Goal: Task Accomplishment & Management: Use online tool/utility

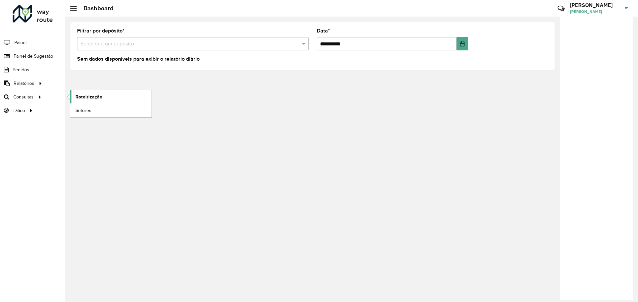
click at [87, 97] on span "Roteirização" at bounding box center [88, 97] width 27 height 7
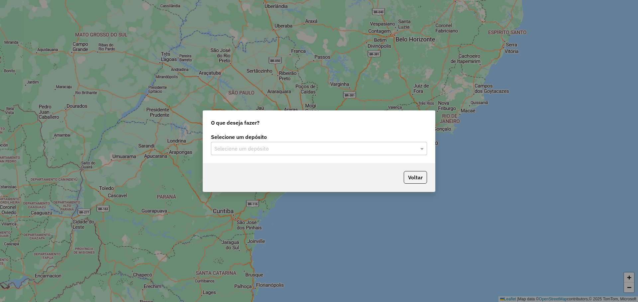
drag, startPoint x: 386, startPoint y: 168, endPoint x: 376, endPoint y: 162, distance: 11.2
click at [387, 168] on div "Voltar" at bounding box center [319, 177] width 232 height 29
click at [337, 145] on input "text" at bounding box center [312, 149] width 196 height 8
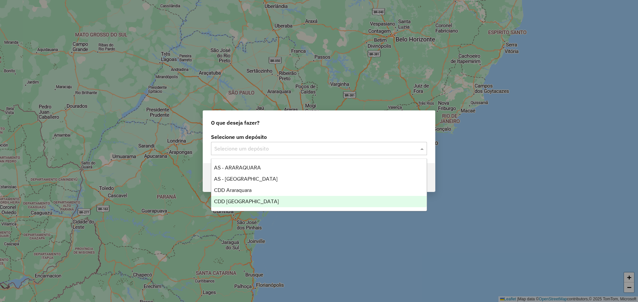
click at [263, 201] on div "CDD [GEOGRAPHIC_DATA]" at bounding box center [318, 201] width 215 height 11
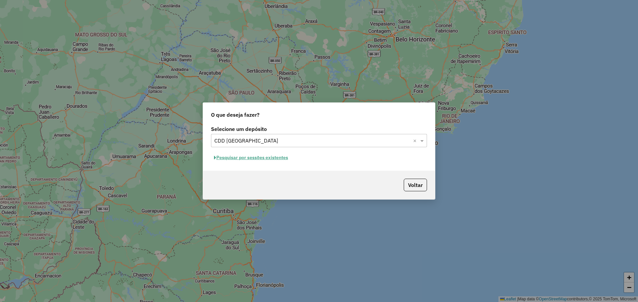
click at [269, 160] on button "Pesquisar por sessões existentes" at bounding box center [251, 158] width 80 height 10
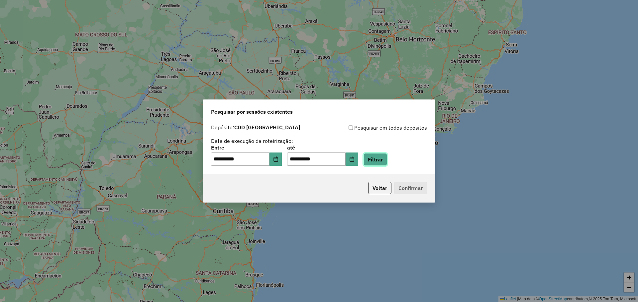
drag, startPoint x: 388, startPoint y: 163, endPoint x: 382, endPoint y: 165, distance: 6.4
click at [387, 163] on button "Filtrar" at bounding box center [375, 159] width 24 height 13
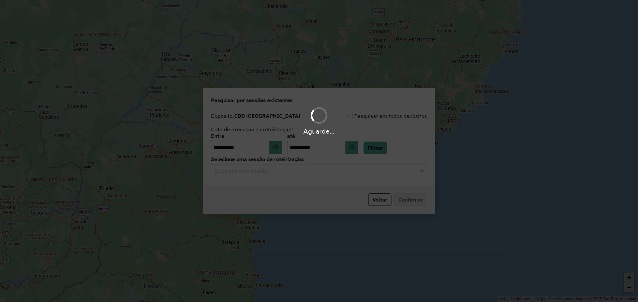
click at [219, 178] on div "Aguarde..." at bounding box center [319, 151] width 638 height 302
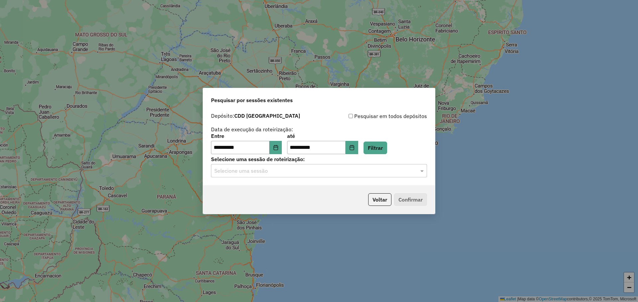
click at [219, 176] on div "Selecione uma sessão" at bounding box center [319, 170] width 216 height 13
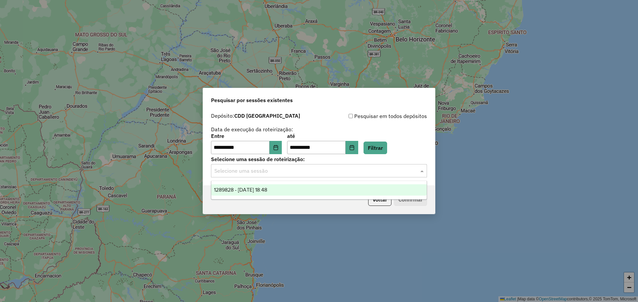
drag, startPoint x: 229, startPoint y: 191, endPoint x: 252, endPoint y: 194, distance: 22.8
click at [230, 191] on span "1289828 - 07/10/2025 18:48" at bounding box center [240, 190] width 53 height 6
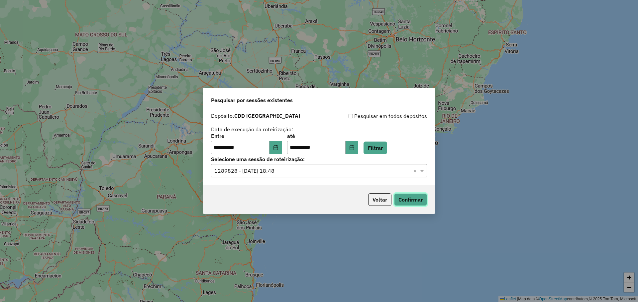
click at [417, 201] on button "Confirmar" at bounding box center [410, 200] width 33 height 13
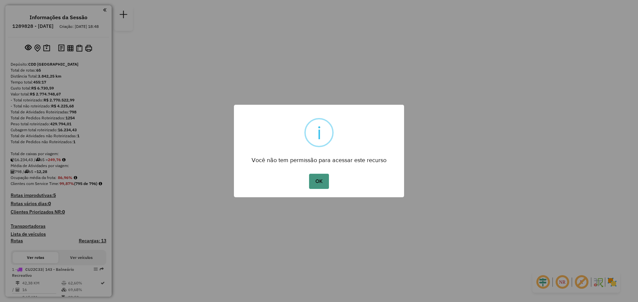
click at [328, 178] on button "OK" at bounding box center [319, 181] width 20 height 15
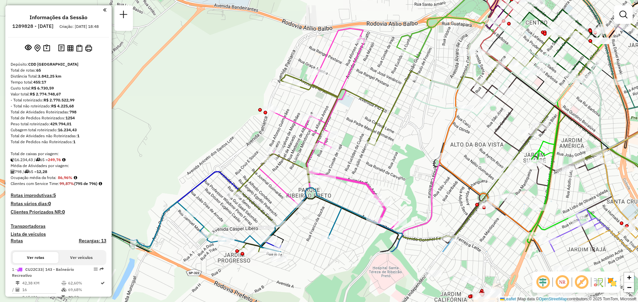
drag, startPoint x: 328, startPoint y: 98, endPoint x: 397, endPoint y: 18, distance: 105.7
click at [397, 18] on div "Janela de atendimento Grade de atendimento Capacidade Transportadoras Veículos …" at bounding box center [319, 151] width 638 height 302
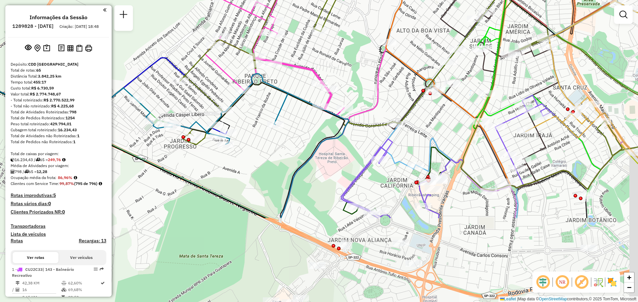
drag, startPoint x: 418, startPoint y: 230, endPoint x: 364, endPoint y: 119, distance: 124.3
click at [364, 119] on div "Janela de atendimento Grade de atendimento Capacidade Transportadoras Veículos …" at bounding box center [319, 151] width 638 height 302
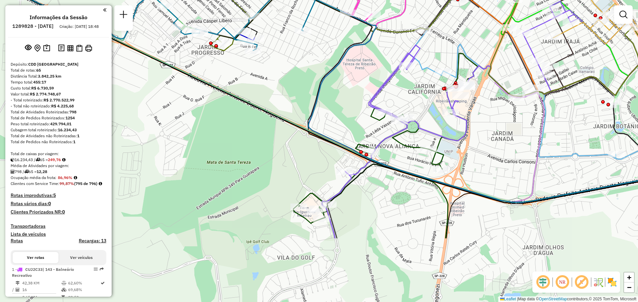
drag, startPoint x: 413, startPoint y: 180, endPoint x: 420, endPoint y: 119, distance: 61.5
click at [420, 119] on div "Janela de atendimento Grade de atendimento Capacidade Transportadoras Veículos …" at bounding box center [319, 151] width 638 height 302
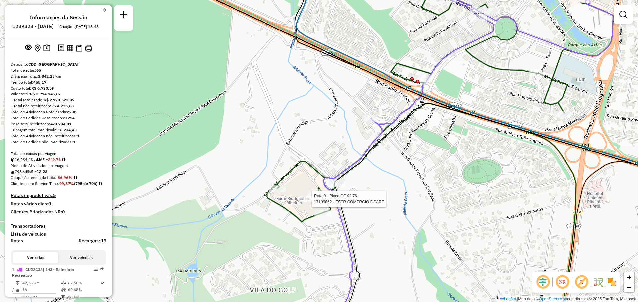
select select "**********"
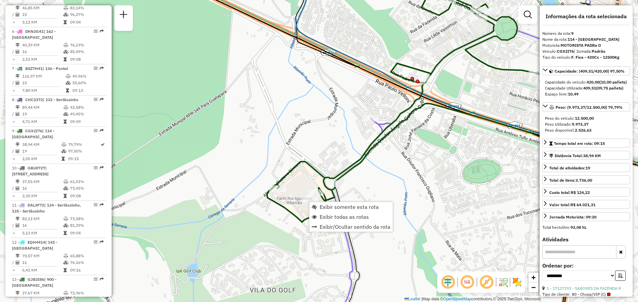
scroll to position [534, 0]
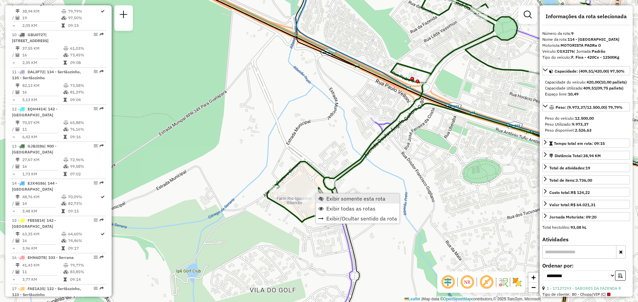
click at [347, 200] on span "Exibir somente esta rota" at bounding box center [355, 198] width 59 height 5
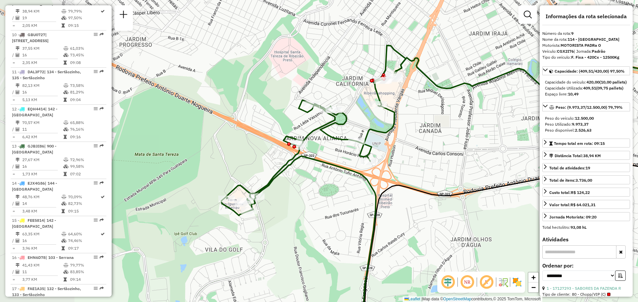
drag, startPoint x: 183, startPoint y: 162, endPoint x: 307, endPoint y: 193, distance: 127.8
click at [307, 193] on div "Janela de atendimento Grade de atendimento Capacidade Transportadoras Veículos …" at bounding box center [319, 151] width 638 height 302
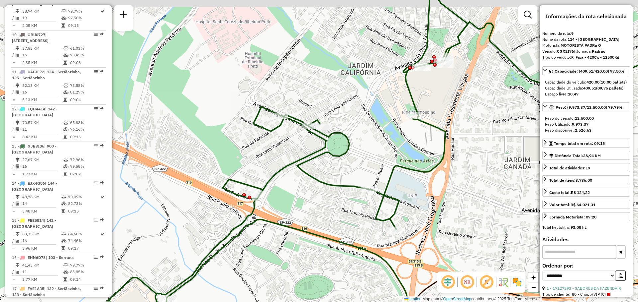
drag, startPoint x: 347, startPoint y: 203, endPoint x: 331, endPoint y: 222, distance: 25.2
click at [331, 222] on div "Janela de atendimento Grade de atendimento Capacidade Transportadoras Veículos …" at bounding box center [319, 151] width 638 height 302
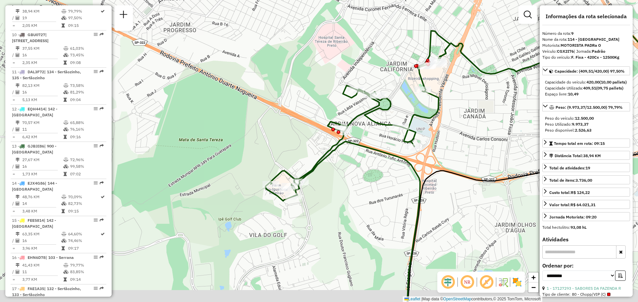
drag, startPoint x: 441, startPoint y: 160, endPoint x: 454, endPoint y: 115, distance: 47.6
click at [454, 115] on div "Janela de atendimento Grade de atendimento Capacidade Transportadoras Veículos …" at bounding box center [319, 151] width 638 height 302
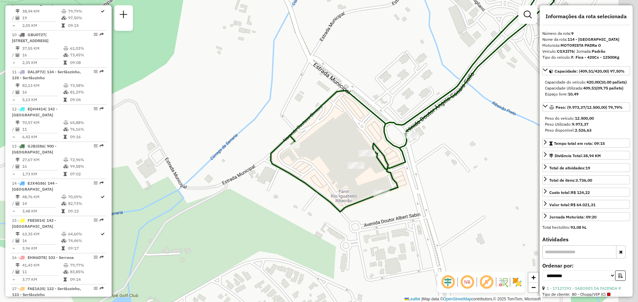
drag, startPoint x: 454, startPoint y: 193, endPoint x: 350, endPoint y: 197, distance: 104.0
click at [351, 197] on div "Janela de atendimento Grade de atendimento Capacidade Transportadoras Veículos …" at bounding box center [319, 151] width 638 height 302
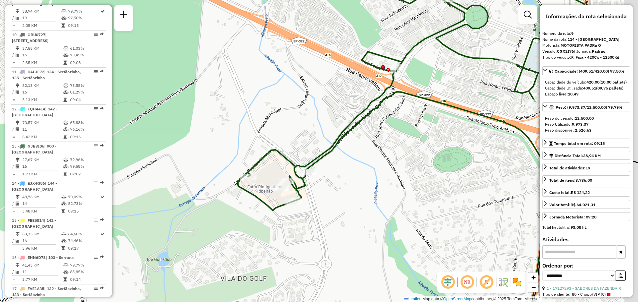
drag, startPoint x: 407, startPoint y: 192, endPoint x: 361, endPoint y: 202, distance: 47.8
click at [360, 202] on div "Janela de atendimento Grade de atendimento Capacidade Transportadoras Veículos …" at bounding box center [319, 151] width 638 height 302
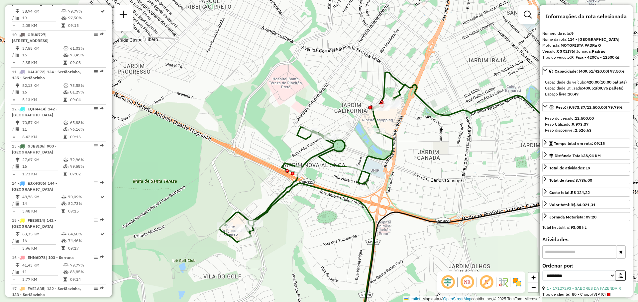
drag, startPoint x: 395, startPoint y: 205, endPoint x: 330, endPoint y: 230, distance: 69.6
click at [330, 230] on div "Janela de atendimento Grade de atendimento Capacidade Transportadoras Veículos …" at bounding box center [319, 151] width 638 height 302
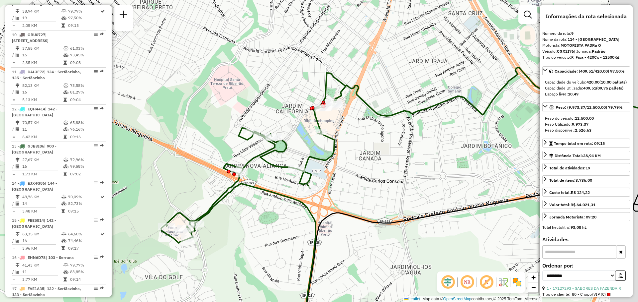
drag, startPoint x: 470, startPoint y: 168, endPoint x: 405, endPoint y: 167, distance: 64.8
click at [405, 169] on div "Janela de atendimento Grade de atendimento Capacidade Transportadoras Veículos …" at bounding box center [319, 151] width 638 height 302
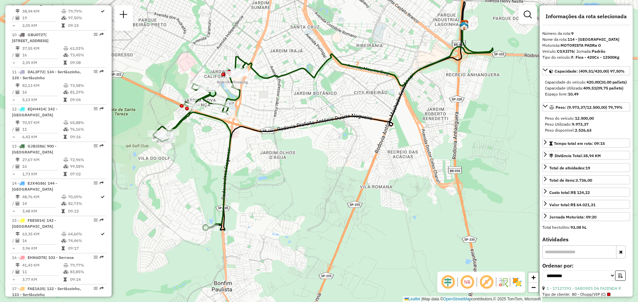
drag, startPoint x: 335, startPoint y: 216, endPoint x: 207, endPoint y: 159, distance: 139.9
click at [207, 159] on div "Janela de atendimento Grade de atendimento Capacidade Transportadoras Veículos …" at bounding box center [319, 151] width 638 height 302
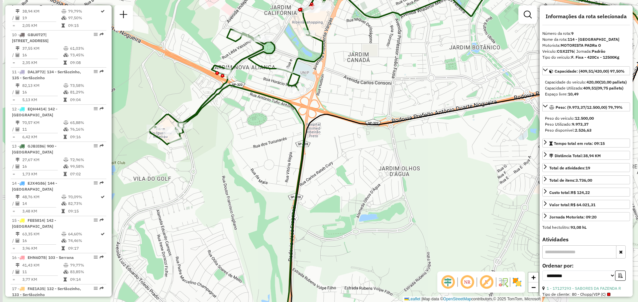
drag, startPoint x: 195, startPoint y: 144, endPoint x: 252, endPoint y: 145, distance: 56.8
click at [248, 148] on div "Janela de atendimento Grade de atendimento Capacidade Transportadoras Veículos …" at bounding box center [319, 151] width 638 height 302
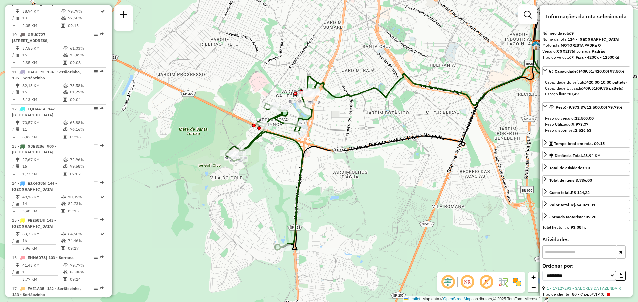
drag, startPoint x: 258, startPoint y: 166, endPoint x: 274, endPoint y: 194, distance: 32.6
click at [274, 194] on div "Janela de atendimento Grade de atendimento Capacidade Transportadoras Veículos …" at bounding box center [319, 151] width 638 height 302
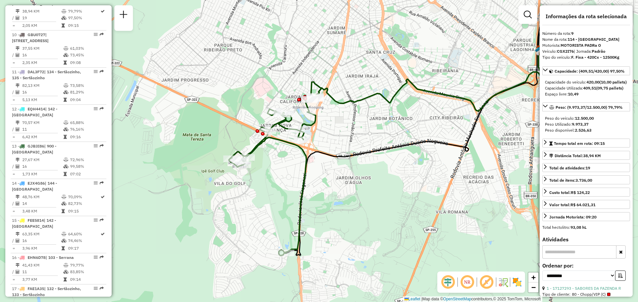
drag, startPoint x: 361, startPoint y: 235, endPoint x: 356, endPoint y: 233, distance: 5.6
click at [356, 233] on div "Janela de atendimento Grade de atendimento Capacidade Transportadoras Veículos …" at bounding box center [319, 151] width 638 height 302
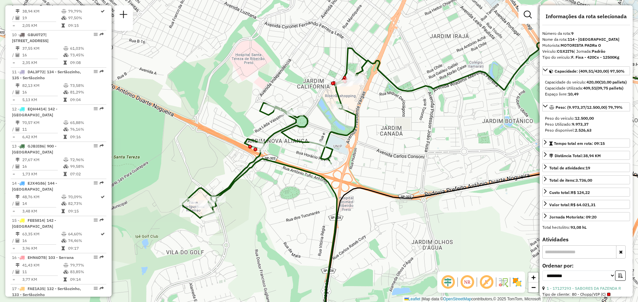
drag, startPoint x: 272, startPoint y: 161, endPoint x: 292, endPoint y: 206, distance: 49.1
click at [292, 208] on div "Janela de atendimento Grade de atendimento Capacidade Transportadoras Veículos …" at bounding box center [319, 151] width 638 height 302
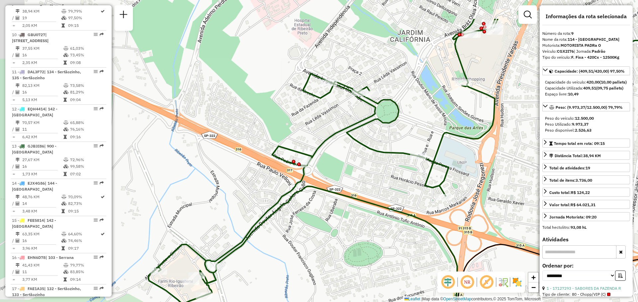
drag, startPoint x: 289, startPoint y: 194, endPoint x: 342, endPoint y: 248, distance: 76.5
click at [342, 248] on div "Janela de atendimento Grade de atendimento Capacidade Transportadoras Veículos …" at bounding box center [319, 151] width 638 height 302
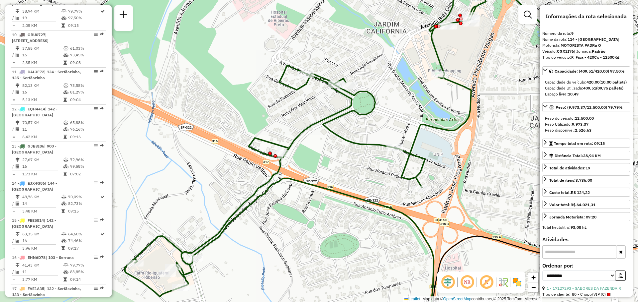
drag, startPoint x: 344, startPoint y: 241, endPoint x: 324, endPoint y: 227, distance: 24.3
click at [324, 227] on div "Janela de atendimento Grade de atendimento Capacidade Transportadoras Veículos …" at bounding box center [319, 151] width 638 height 302
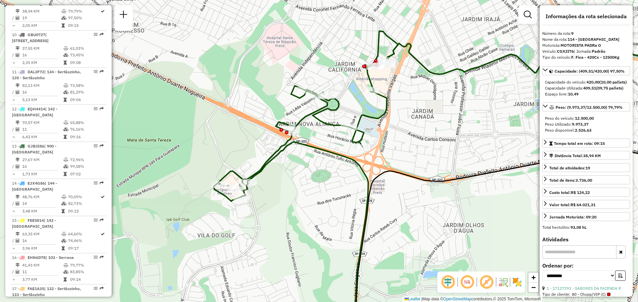
drag, startPoint x: 221, startPoint y: 198, endPoint x: 293, endPoint y: 201, distance: 71.8
click at [293, 201] on div "Janela de atendimento Grade de atendimento Capacidade Transportadoras Veículos …" at bounding box center [319, 151] width 638 height 302
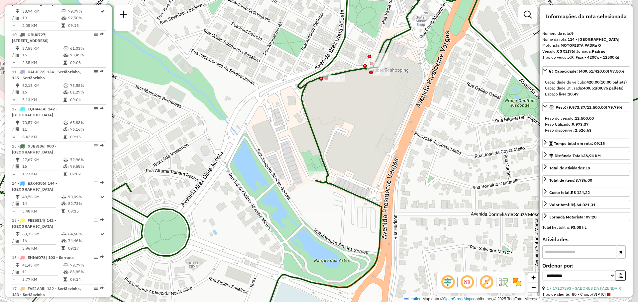
drag, startPoint x: 397, startPoint y: 65, endPoint x: 381, endPoint y: 93, distance: 32.1
click at [381, 93] on div "Janela de atendimento Grade de atendimento Capacidade Transportadoras Veículos …" at bounding box center [319, 151] width 638 height 302
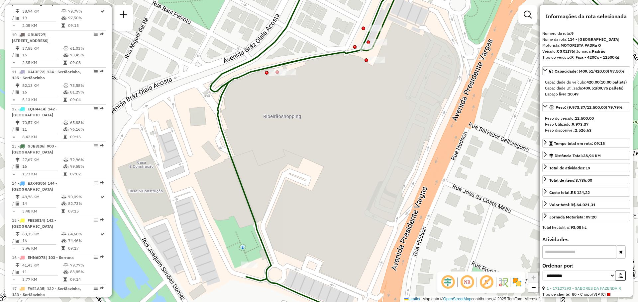
click at [375, 98] on div "Janela de atendimento Grade de atendimento Capacidade Transportadoras Veículos …" at bounding box center [319, 151] width 638 height 302
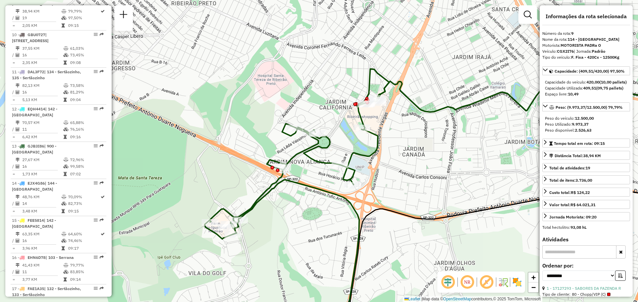
drag, startPoint x: 368, startPoint y: 156, endPoint x: 378, endPoint y: 136, distance: 22.0
click at [378, 136] on icon at bounding box center [297, 191] width 184 height 244
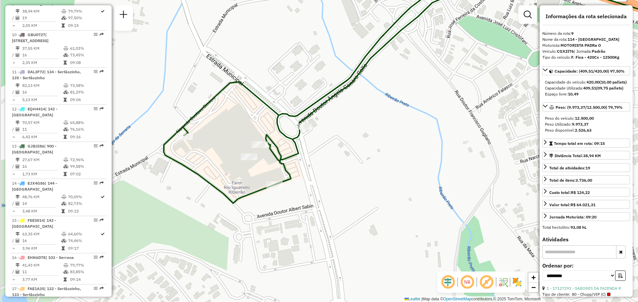
drag, startPoint x: 203, startPoint y: 177, endPoint x: 227, endPoint y: 185, distance: 25.6
click at [227, 185] on div "Janela de atendimento Grade de atendimento Capacidade Transportadoras Veículos …" at bounding box center [319, 151] width 638 height 302
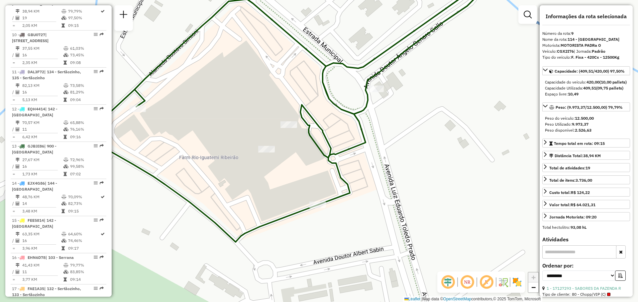
drag, startPoint x: 210, startPoint y: 177, endPoint x: 221, endPoint y: 177, distance: 11.3
click at [221, 177] on div "Janela de atendimento Grade de atendimento Capacidade Transportadoras Veículos …" at bounding box center [319, 151] width 638 height 302
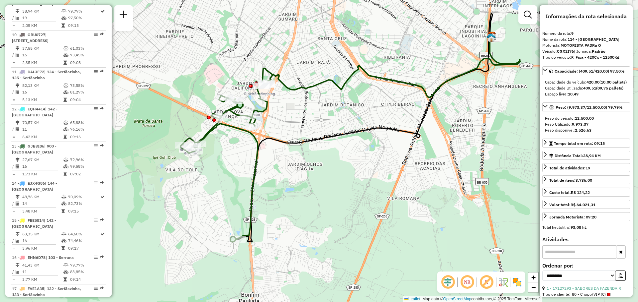
drag, startPoint x: 446, startPoint y: 128, endPoint x: 269, endPoint y: 151, distance: 179.0
click at [269, 151] on div "Janela de atendimento Grade de atendimento Capacidade Transportadoras Veículos …" at bounding box center [319, 151] width 638 height 302
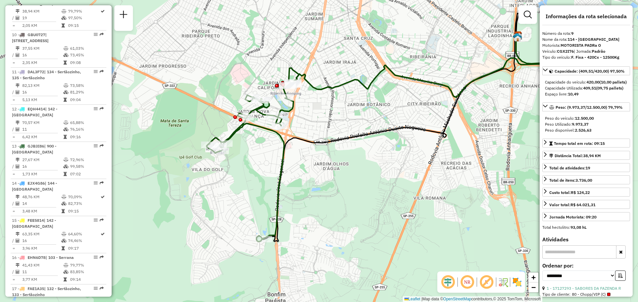
drag, startPoint x: 368, startPoint y: 110, endPoint x: 394, endPoint y: 110, distance: 26.2
click at [394, 110] on div "Janela de atendimento Grade de atendimento Capacidade Transportadoras Veículos …" at bounding box center [319, 151] width 638 height 302
click at [310, 155] on span "Exibir todas as rotas" at bounding box center [324, 155] width 49 height 5
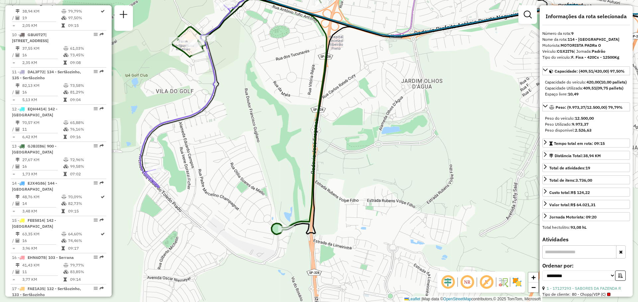
drag, startPoint x: 212, startPoint y: 255, endPoint x: 210, endPoint y: 231, distance: 23.6
click at [210, 231] on div "Janela de atendimento Grade de atendimento Capacidade Transportadoras Veículos …" at bounding box center [319, 151] width 638 height 302
